Goal: Browse casually: Explore the website without a specific task or goal

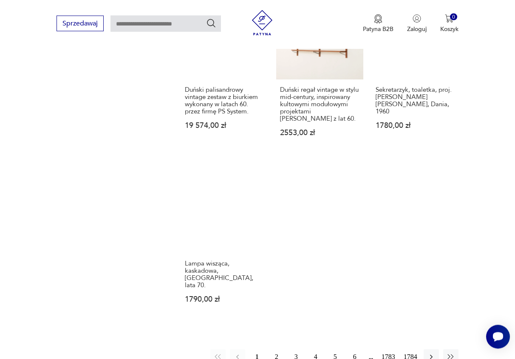
scroll to position [949, 0]
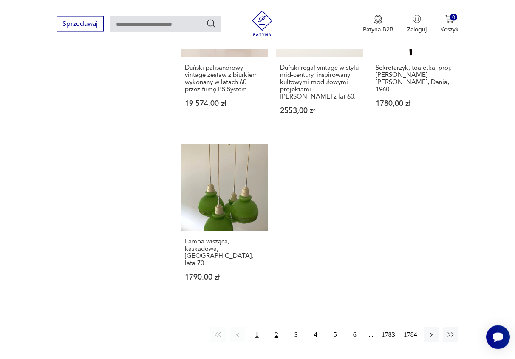
click at [276, 327] on button "2" at bounding box center [276, 334] width 15 height 15
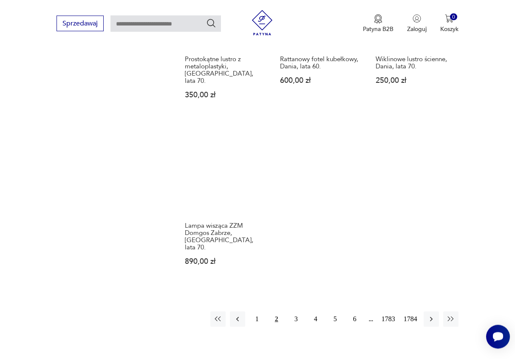
scroll to position [978, 0]
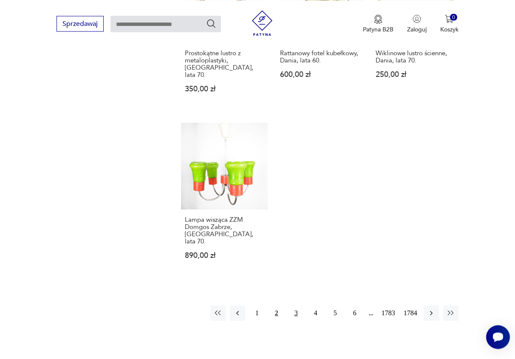
click at [297, 306] on button "3" at bounding box center [296, 313] width 15 height 15
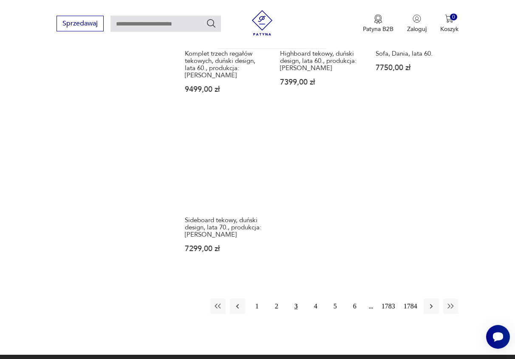
scroll to position [1021, 0]
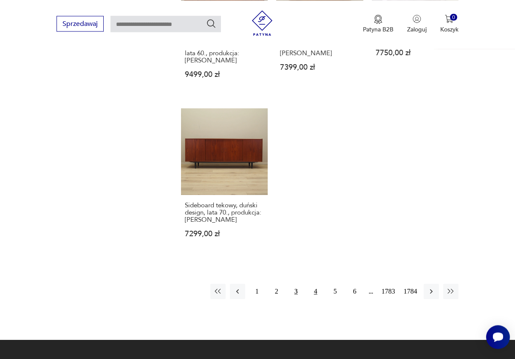
click at [315, 284] on button "4" at bounding box center [315, 291] width 15 height 15
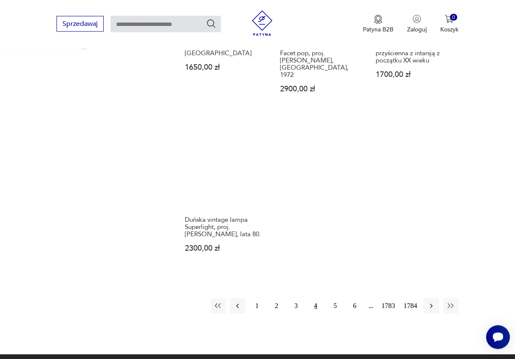
scroll to position [1065, 0]
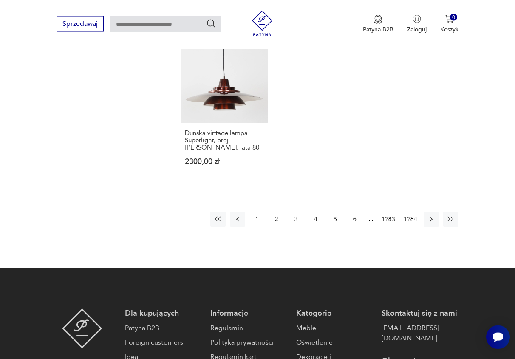
click at [335, 212] on button "5" at bounding box center [335, 219] width 15 height 15
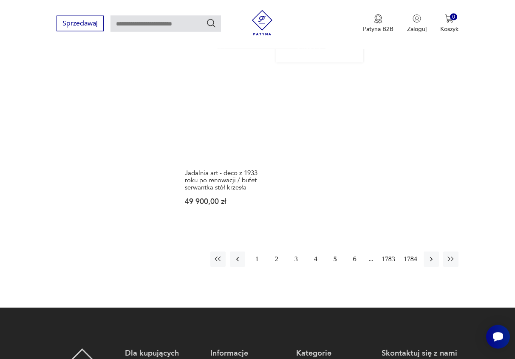
scroll to position [1065, 0]
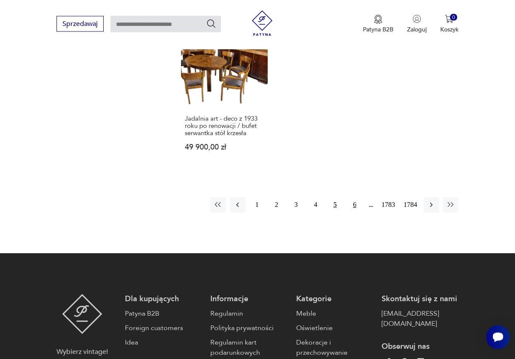
click at [355, 197] on button "6" at bounding box center [354, 204] width 15 height 15
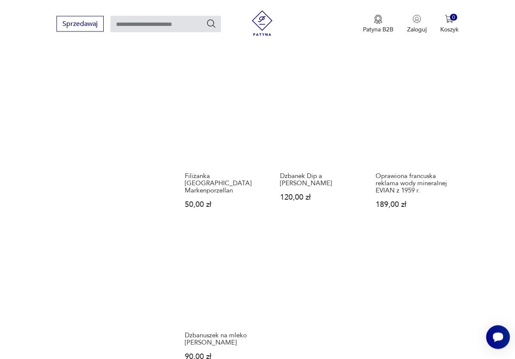
scroll to position [935, 0]
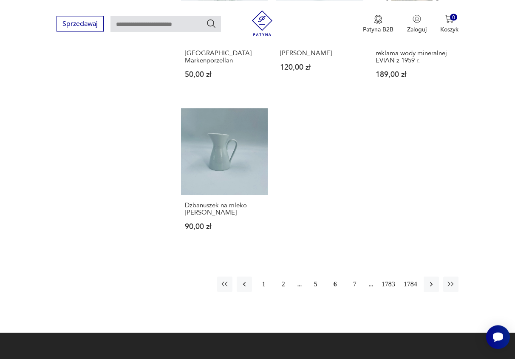
click at [355, 283] on button "7" at bounding box center [354, 284] width 15 height 15
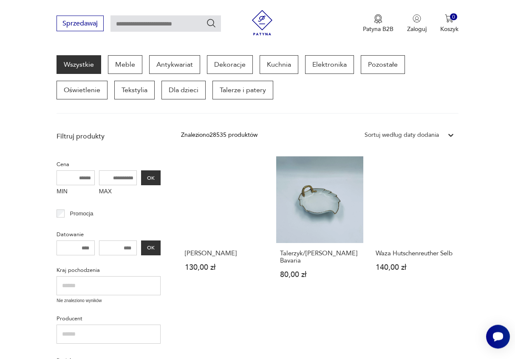
scroll to position [111, 0]
